Goal: Information Seeking & Learning: Understand process/instructions

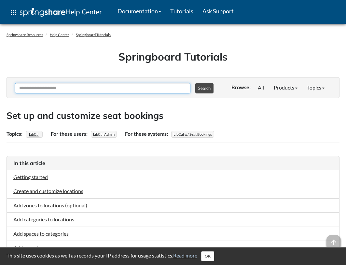
click at [90, 91] on input "Ask Another Question" at bounding box center [103, 88] width 176 height 10
type input "*******"
click at [196, 83] on button "Search" at bounding box center [205, 88] width 18 height 10
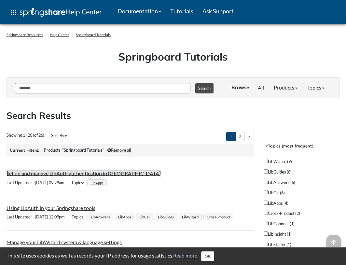
click at [79, 177] on link "Set up and manage LibAuth authentication in [GEOGRAPHIC_DATA]" at bounding box center [84, 173] width 154 height 6
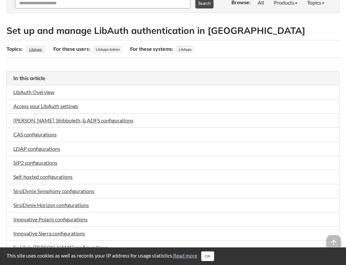
scroll to position [98, 0]
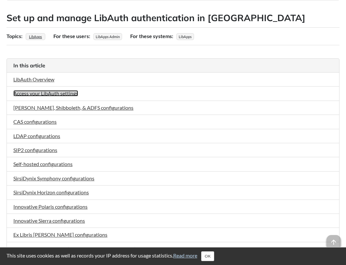
click at [43, 95] on link "Access your LibAuth settings" at bounding box center [45, 93] width 65 height 6
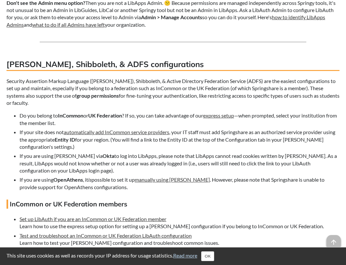
scroll to position [1217, 0]
